Goal: Task Accomplishment & Management: Complete application form

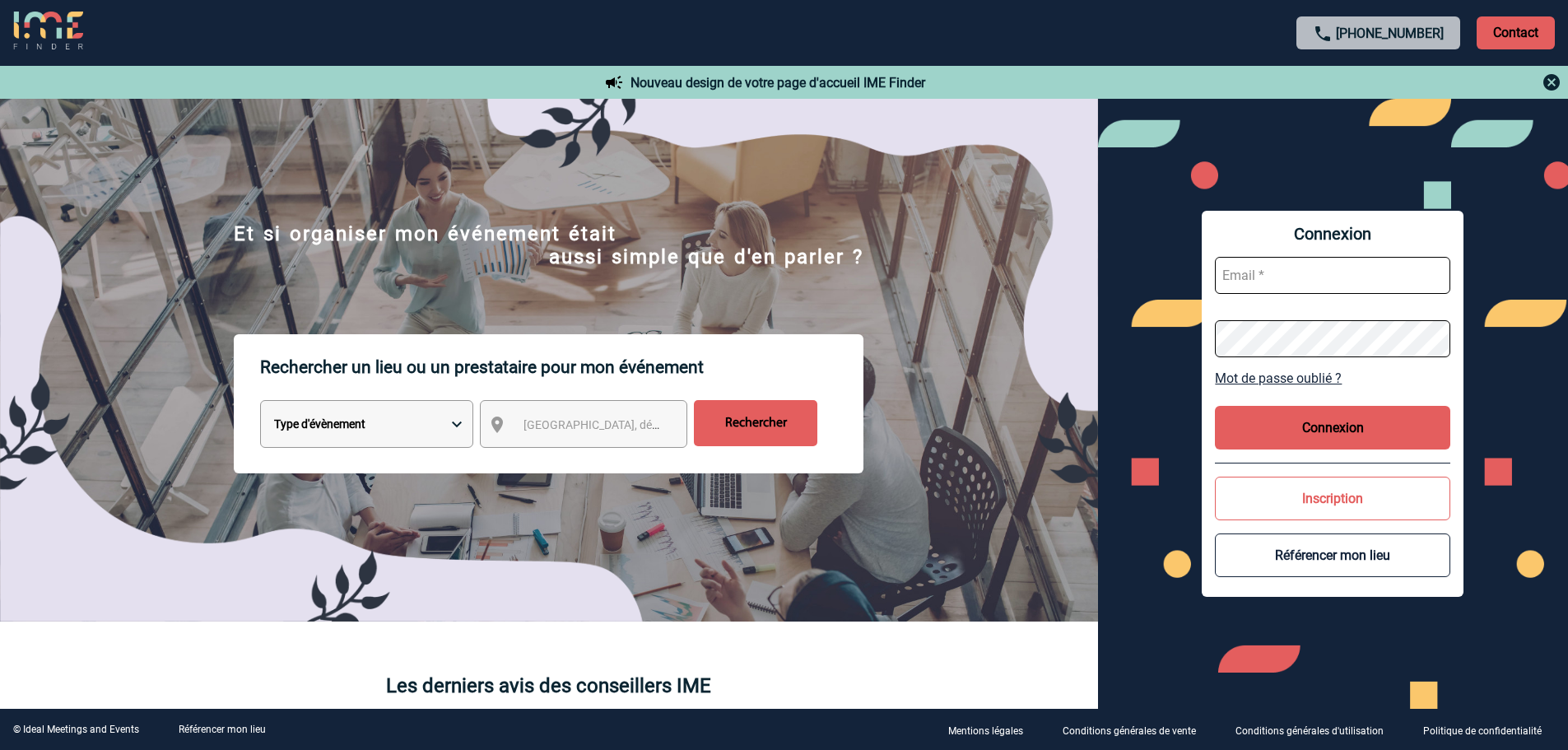
type input "cmilazzo@ime-groupe.com"
click at [1318, 432] on button "Connexion" at bounding box center [1332, 427] width 235 height 43
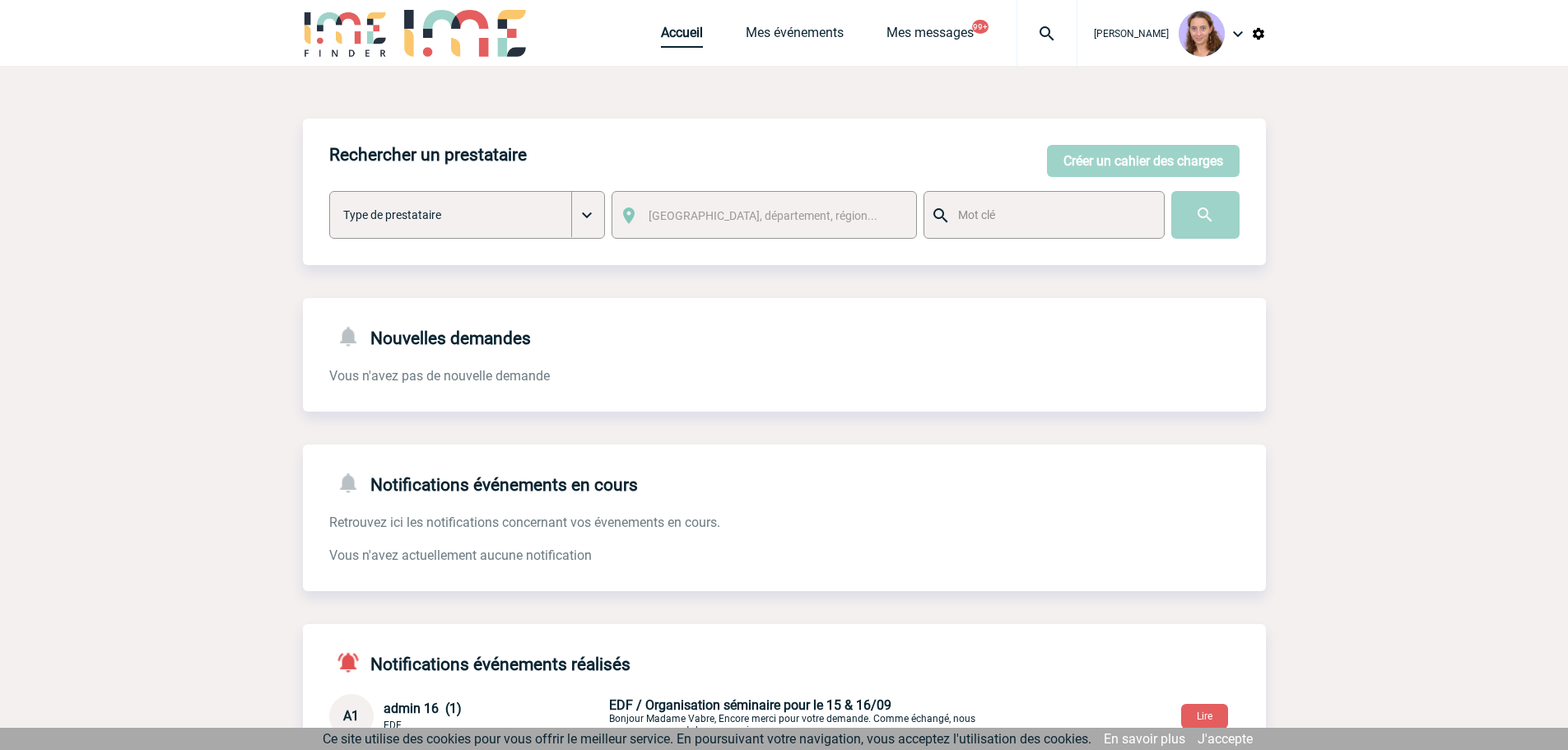
click at [676, 38] on link "Accueil" at bounding box center [681, 36] width 42 height 23
click at [676, 33] on link "Accueil" at bounding box center [681, 36] width 42 height 23
click at [1203, 155] on button "Créer un cahier des charges" at bounding box center [1143, 161] width 193 height 32
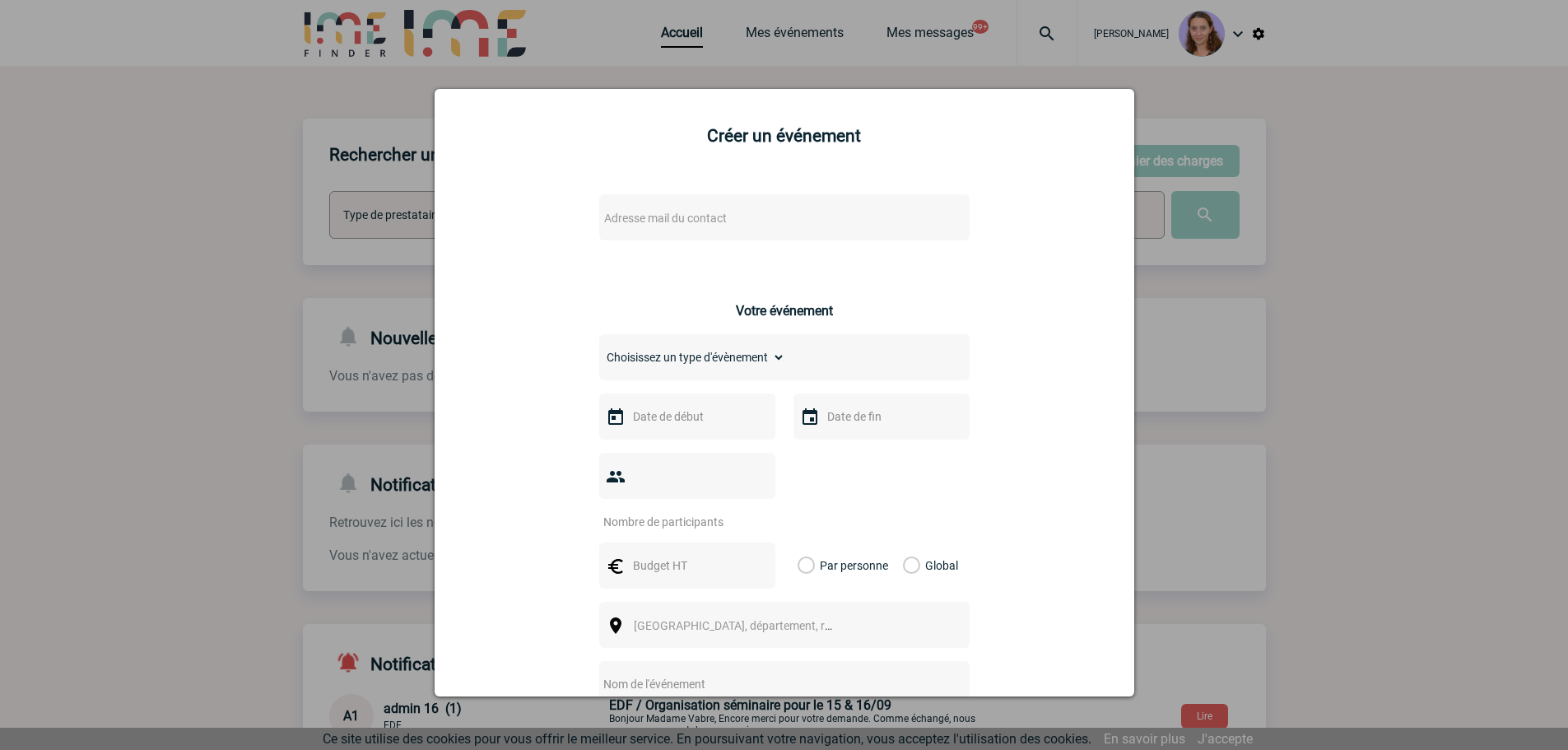
click at [1359, 206] on div at bounding box center [784, 375] width 1568 height 750
